Goal: Find specific page/section: Find specific page/section

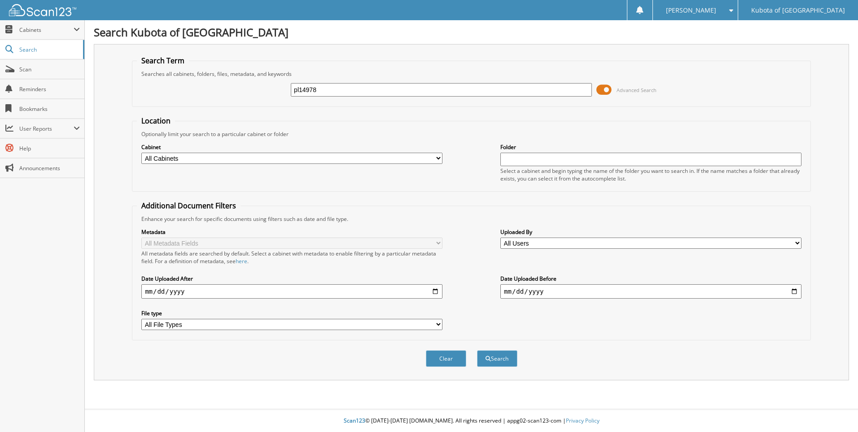
type input "pl14978"
click at [477, 350] on button "Search" at bounding box center [497, 358] width 40 height 17
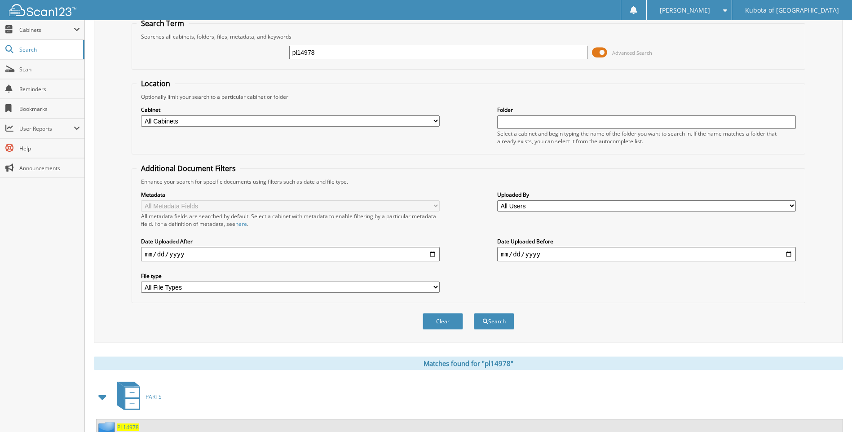
scroll to position [120, 0]
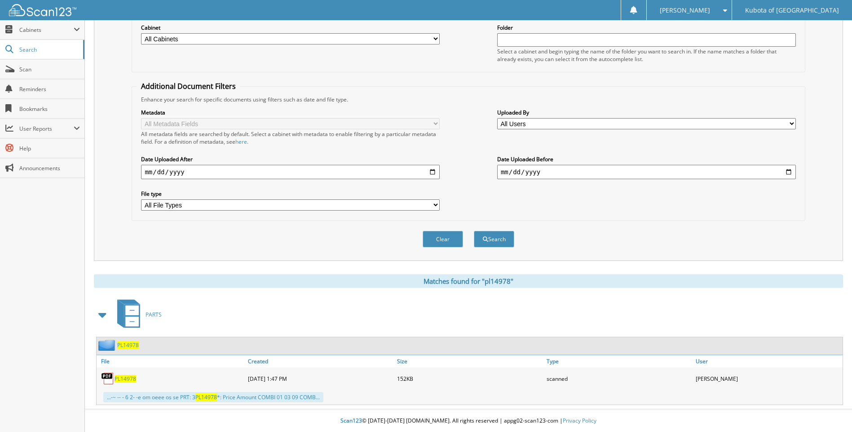
click at [124, 378] on span "PL14978" at bounding box center [125, 379] width 22 height 8
click at [49, 18] on div at bounding box center [38, 10] width 76 height 20
click at [35, 13] on img at bounding box center [42, 10] width 67 height 12
